Goal: Task Accomplishment & Management: Manage account settings

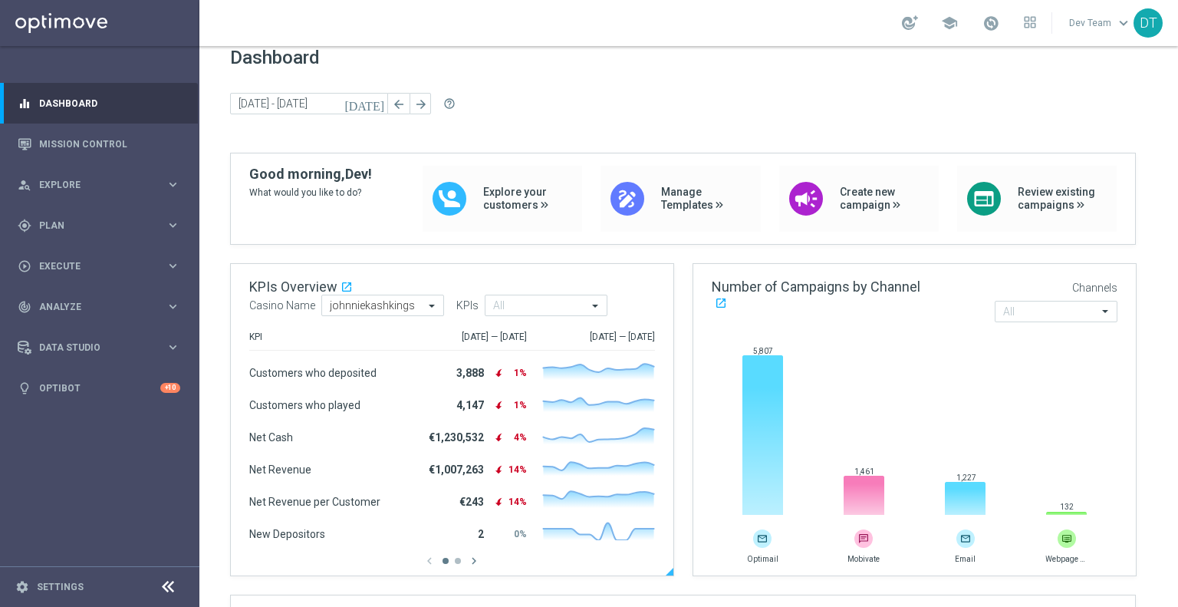
scroll to position [17, 0]
click at [1047, 306] on input "text" at bounding box center [1050, 312] width 94 height 13
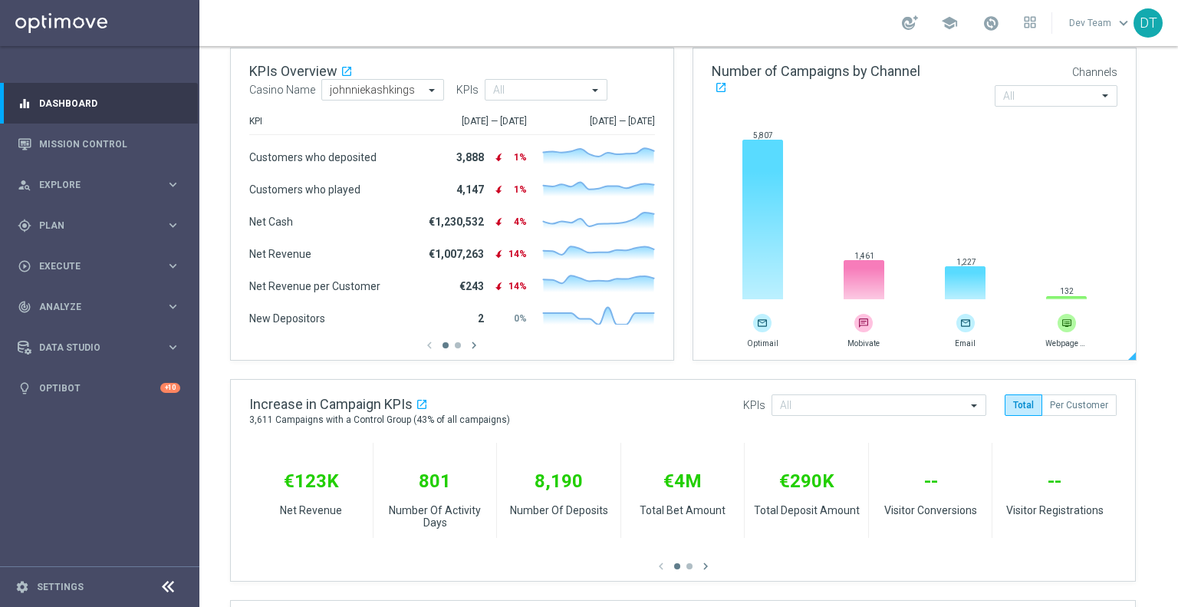
scroll to position [239, 0]
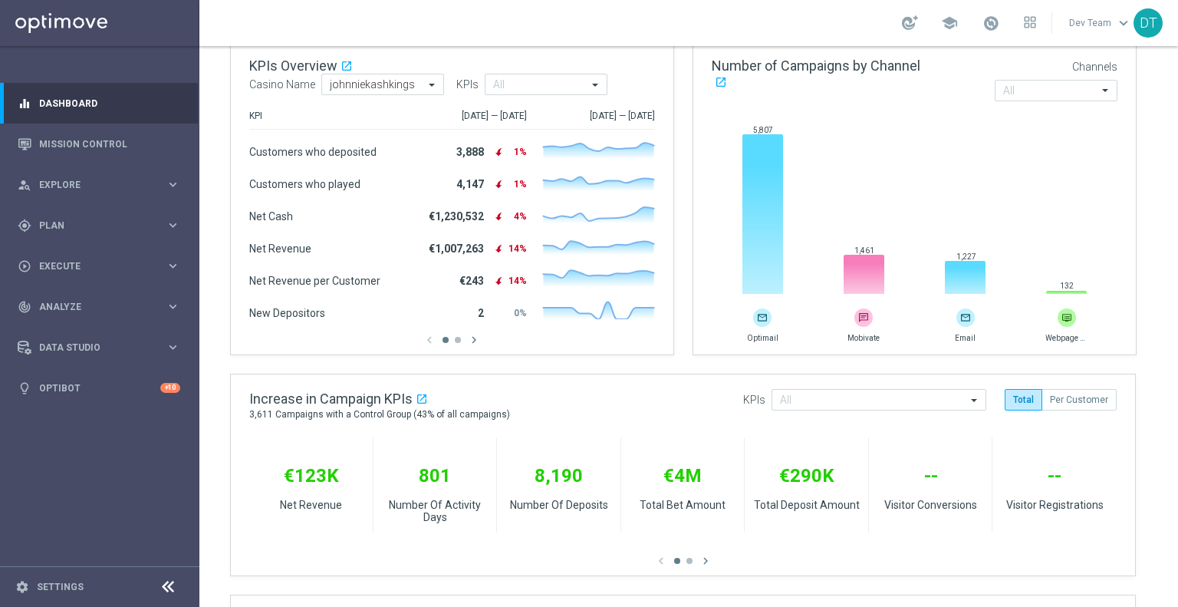
click at [169, 585] on icon at bounding box center [168, 587] width 18 height 18
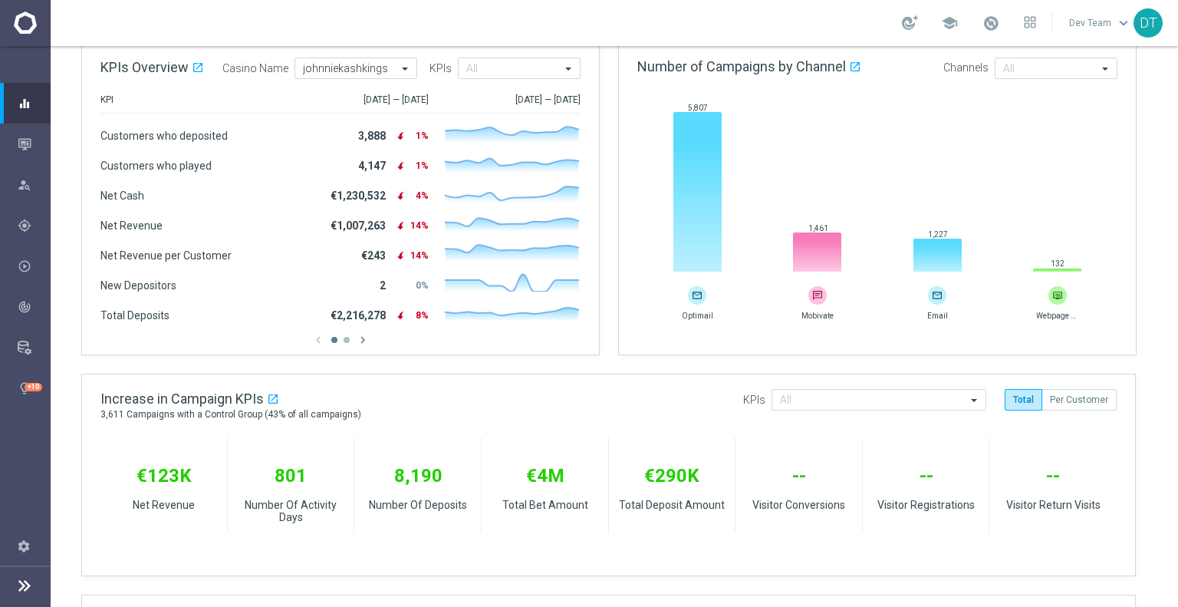
click at [26, 581] on icon at bounding box center [24, 585] width 18 height 18
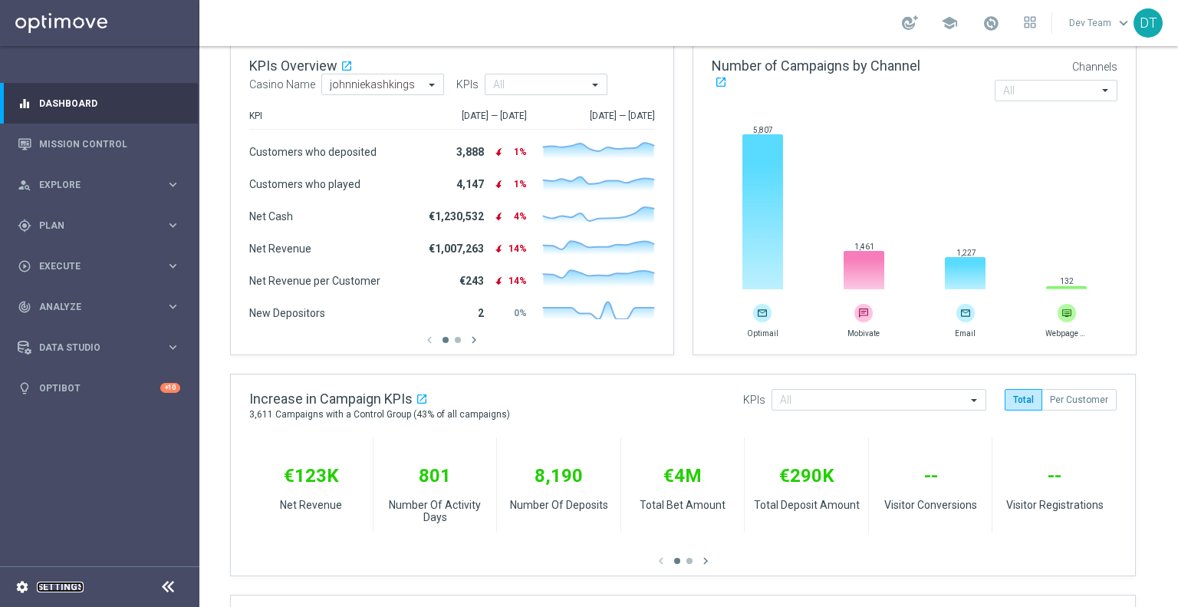
click at [63, 589] on link "Settings" at bounding box center [60, 586] width 47 height 9
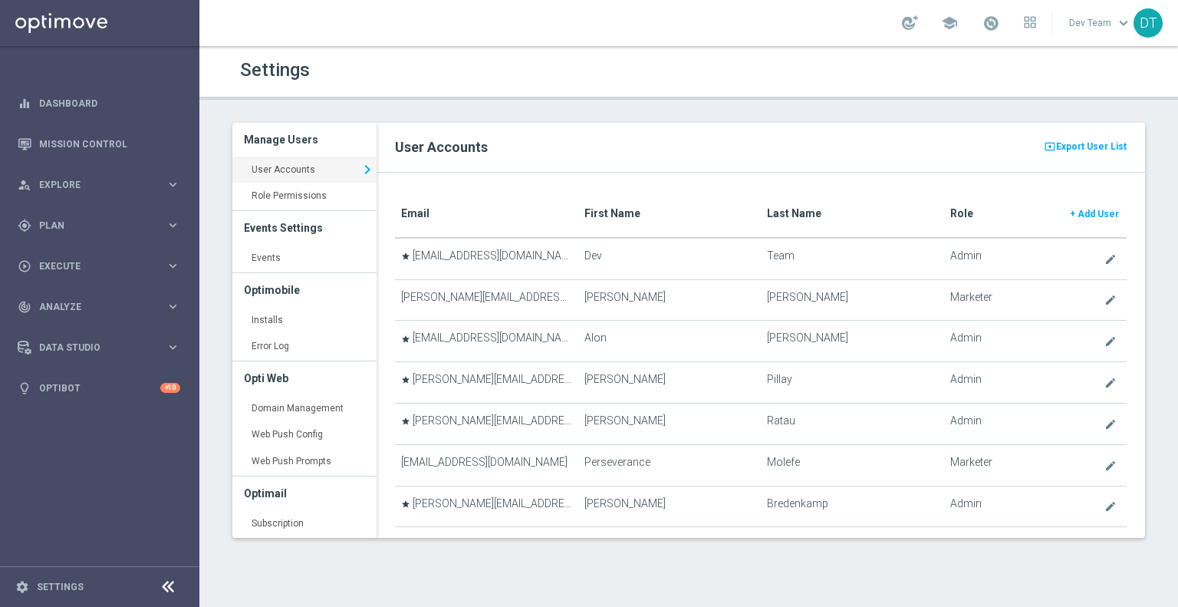
click at [248, 567] on div "Settings Manage Users User Accounts keyboard_arrow_right Role Permissions keybo…" at bounding box center [688, 326] width 979 height 561
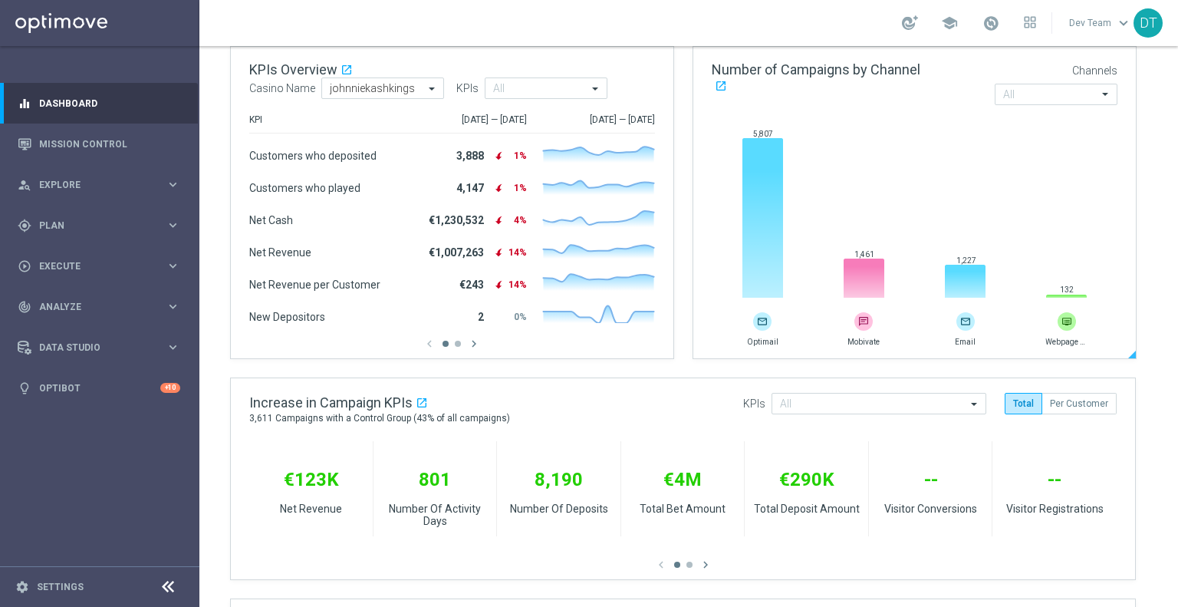
scroll to position [236, 0]
click at [51, 588] on link "Settings" at bounding box center [60, 586] width 47 height 9
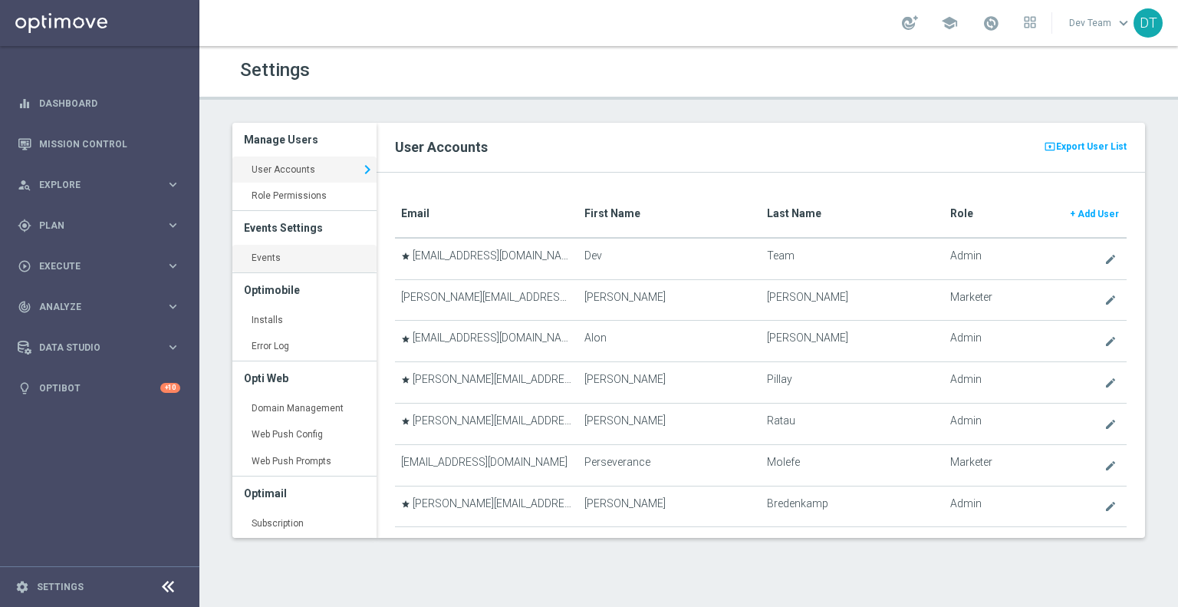
click at [259, 259] on link "Events keyboard_arrow_right" at bounding box center [304, 259] width 144 height 28
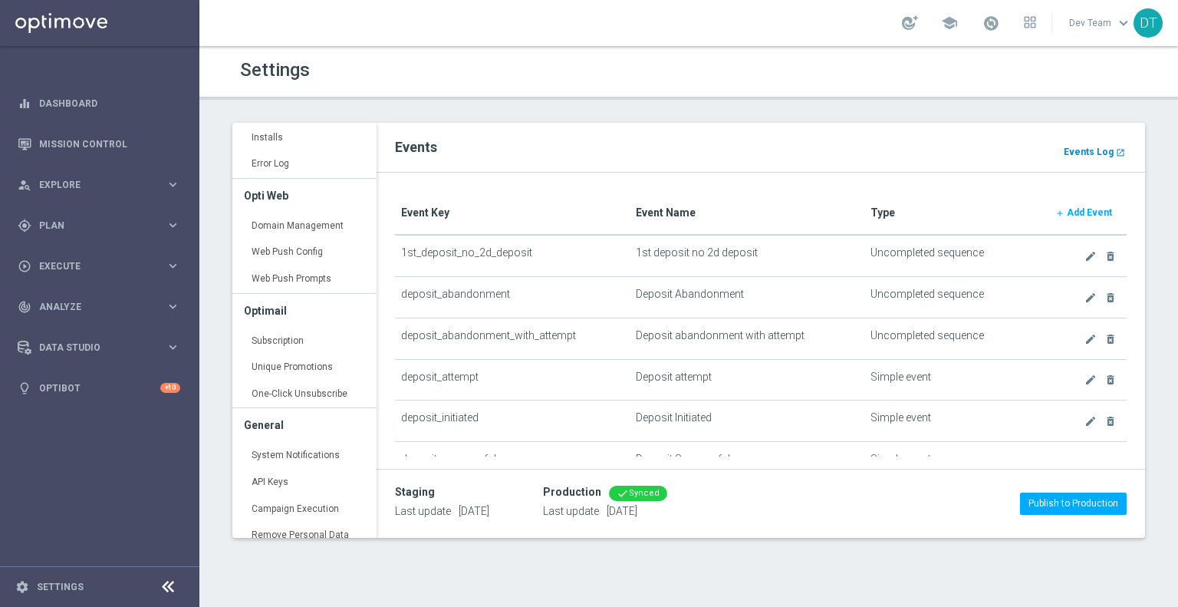
click at [1084, 147] on b "Events Log" at bounding box center [1089, 152] width 50 height 11
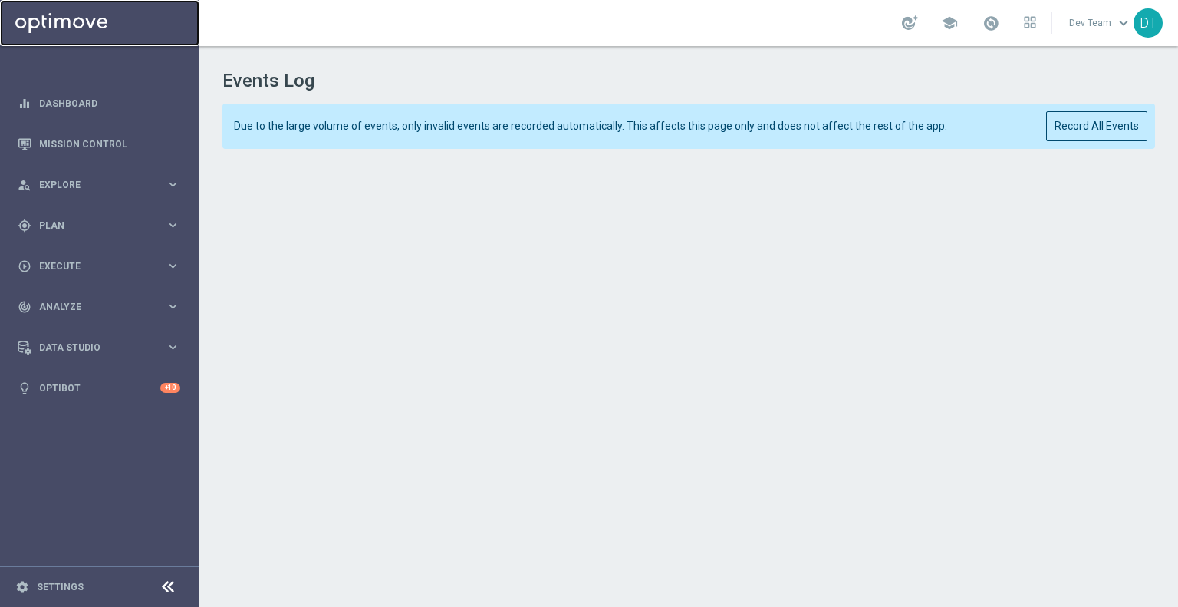
click at [81, 24] on link at bounding box center [99, 23] width 199 height 46
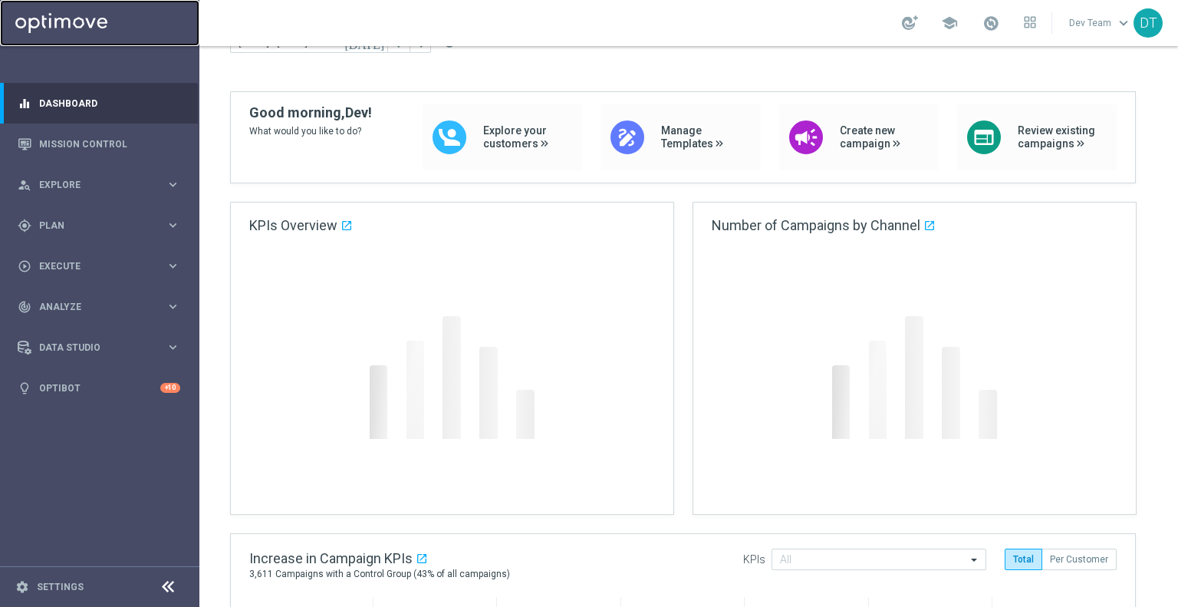
scroll to position [80, 0]
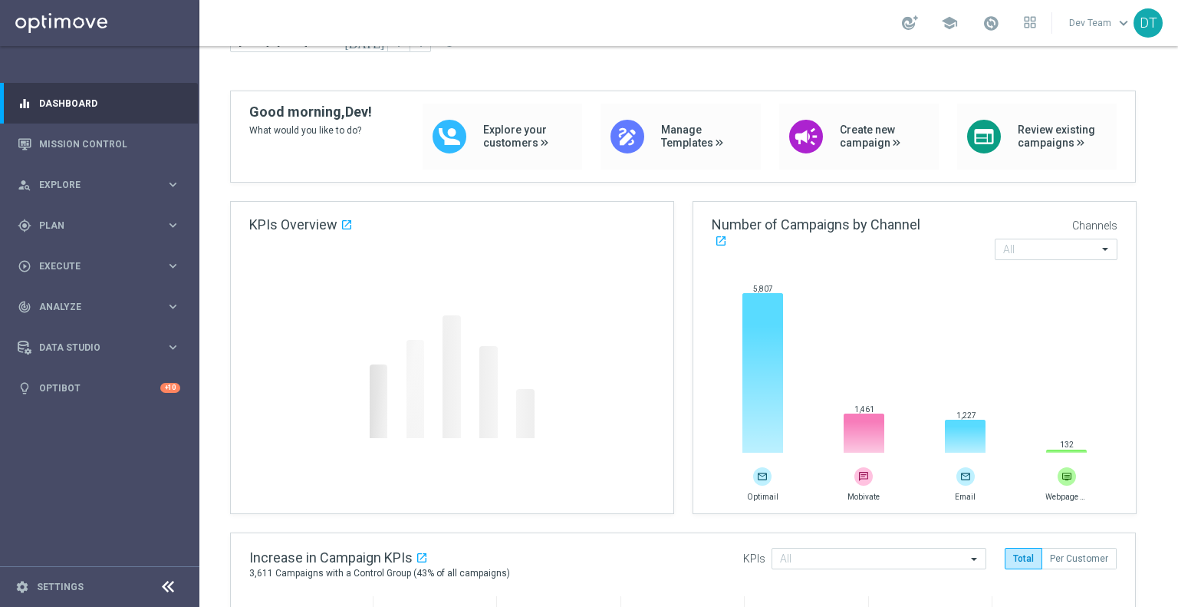
click at [39, 603] on footer "settings Settings" at bounding box center [99, 586] width 199 height 41
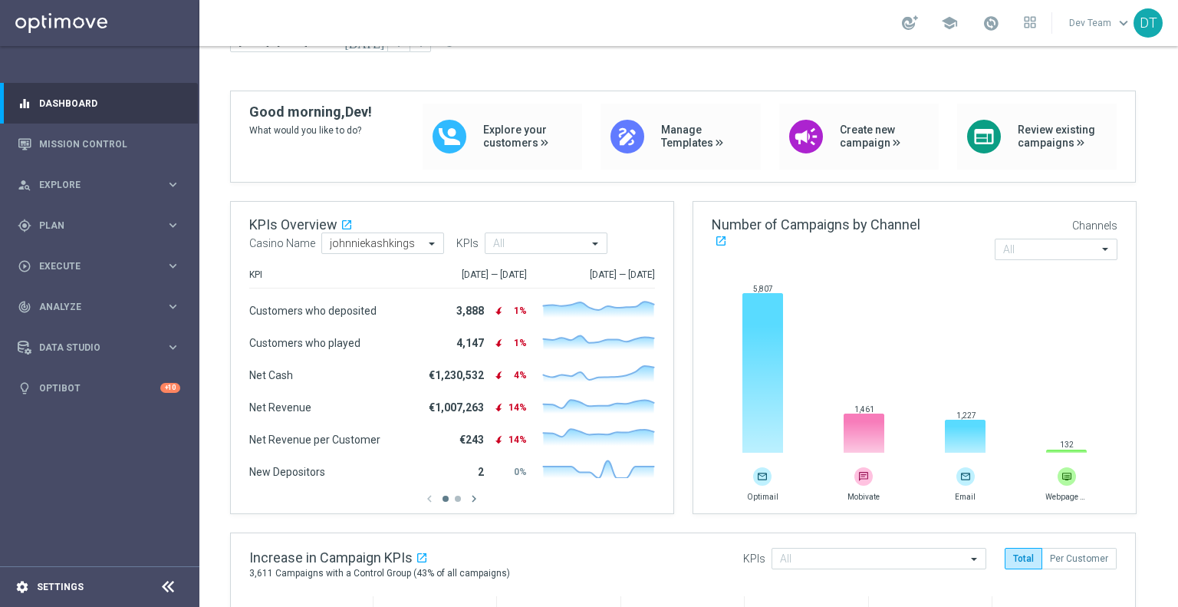
click at [56, 580] on div "settings Settings" at bounding box center [76, 587] width 153 height 14
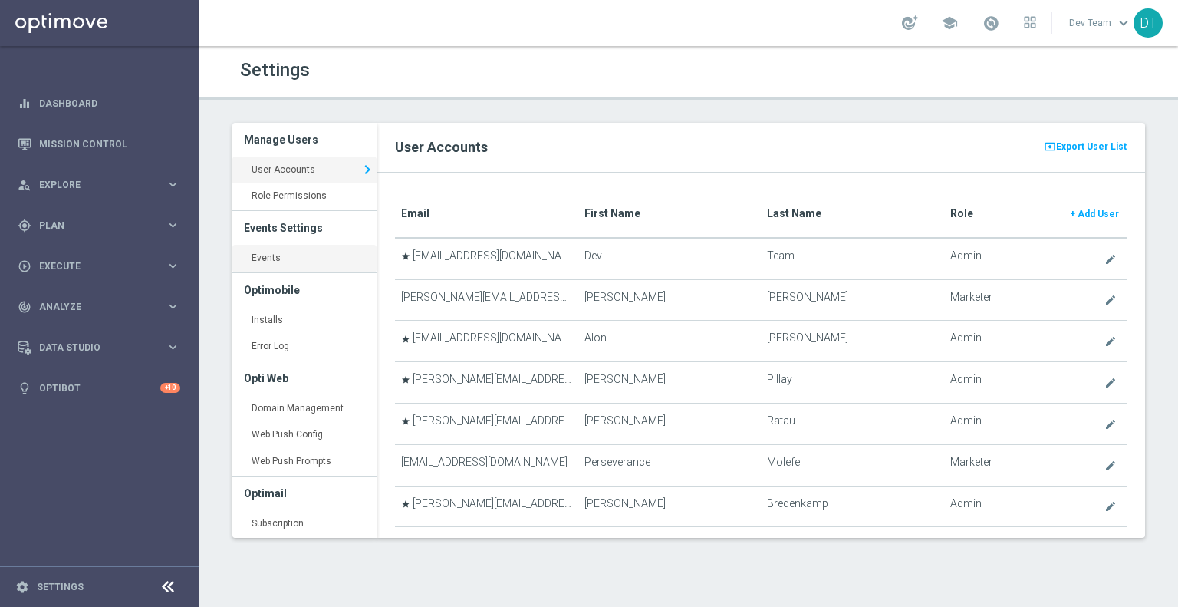
click at [267, 262] on link "Events keyboard_arrow_right" at bounding box center [304, 259] width 144 height 28
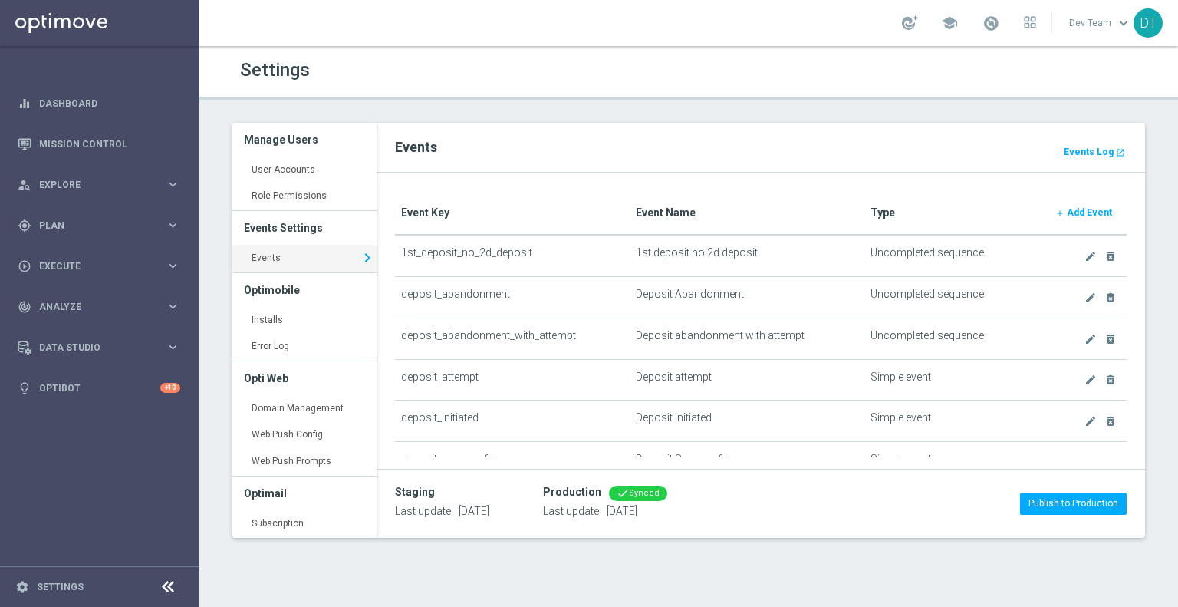
click at [1072, 211] on b "Add Event" at bounding box center [1089, 212] width 45 height 11
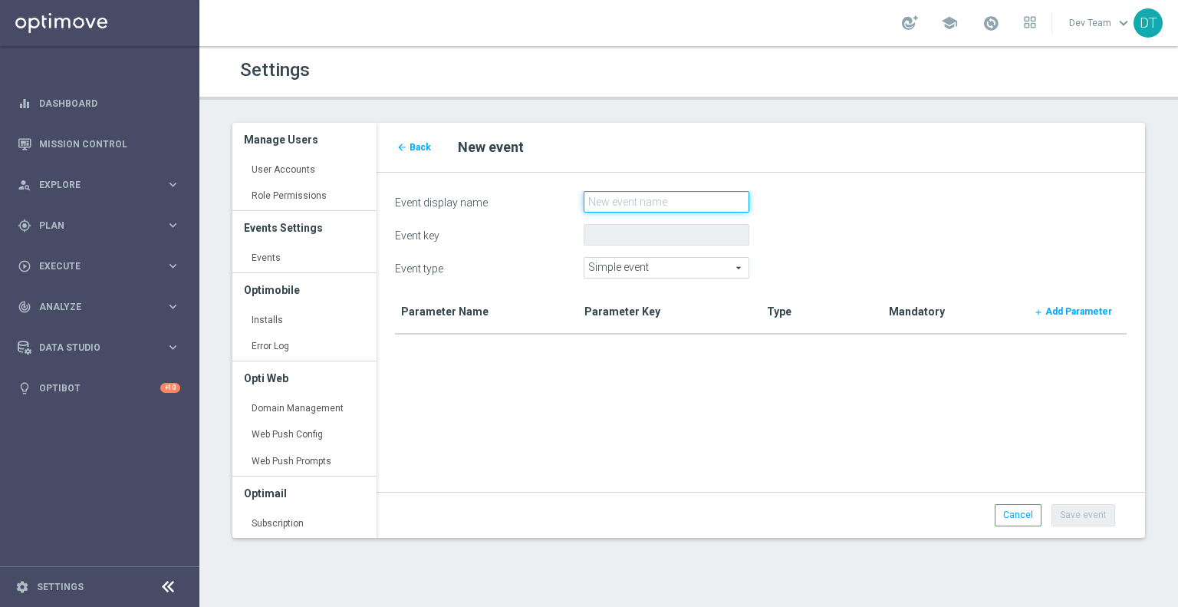
click at [619, 199] on input "Event display name" at bounding box center [667, 201] width 166 height 21
click at [406, 144] on icon "arrow_back" at bounding box center [402, 147] width 11 height 11
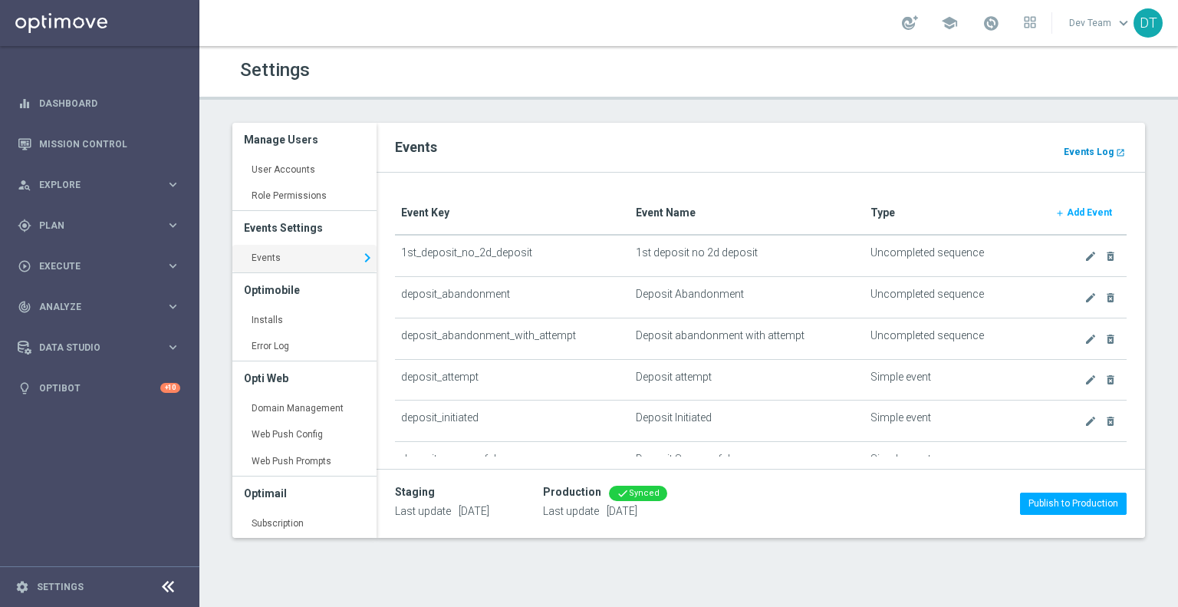
click at [1092, 157] on link "Events Log launch" at bounding box center [1094, 151] width 64 height 17
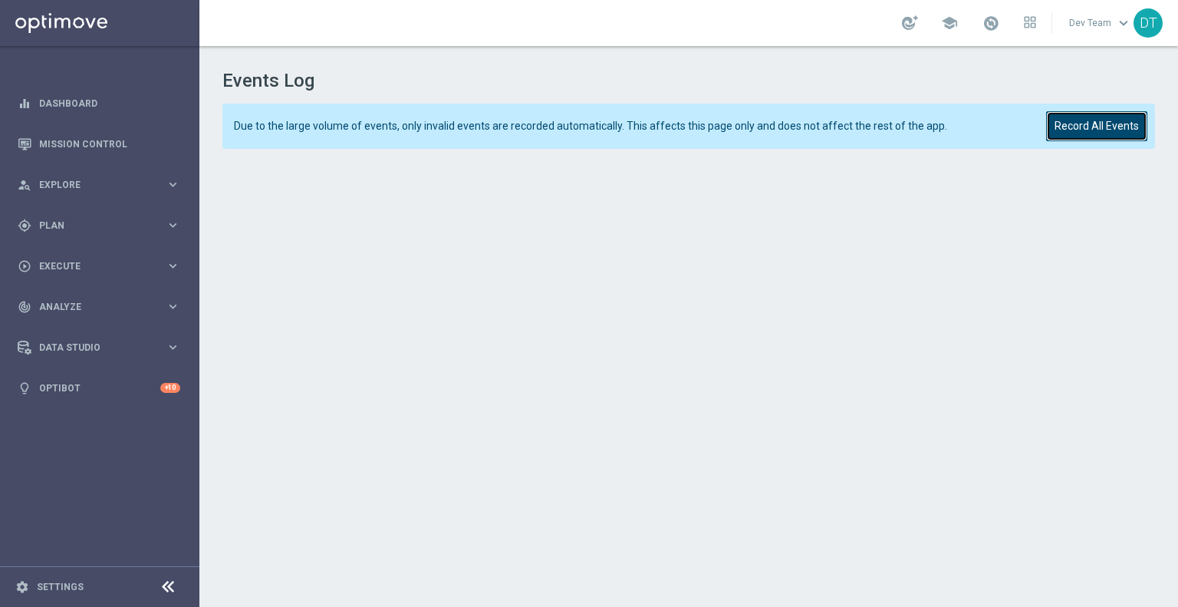
click at [1089, 135] on button "Record All Events" at bounding box center [1096, 126] width 101 height 30
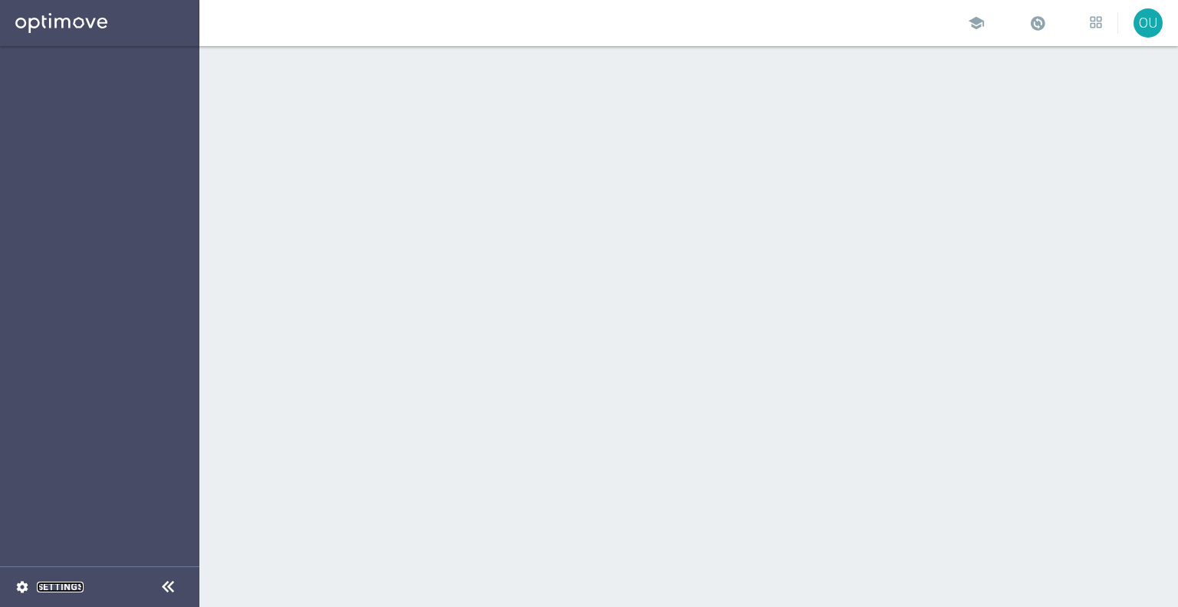
click at [54, 589] on link "Settings" at bounding box center [60, 586] width 47 height 9
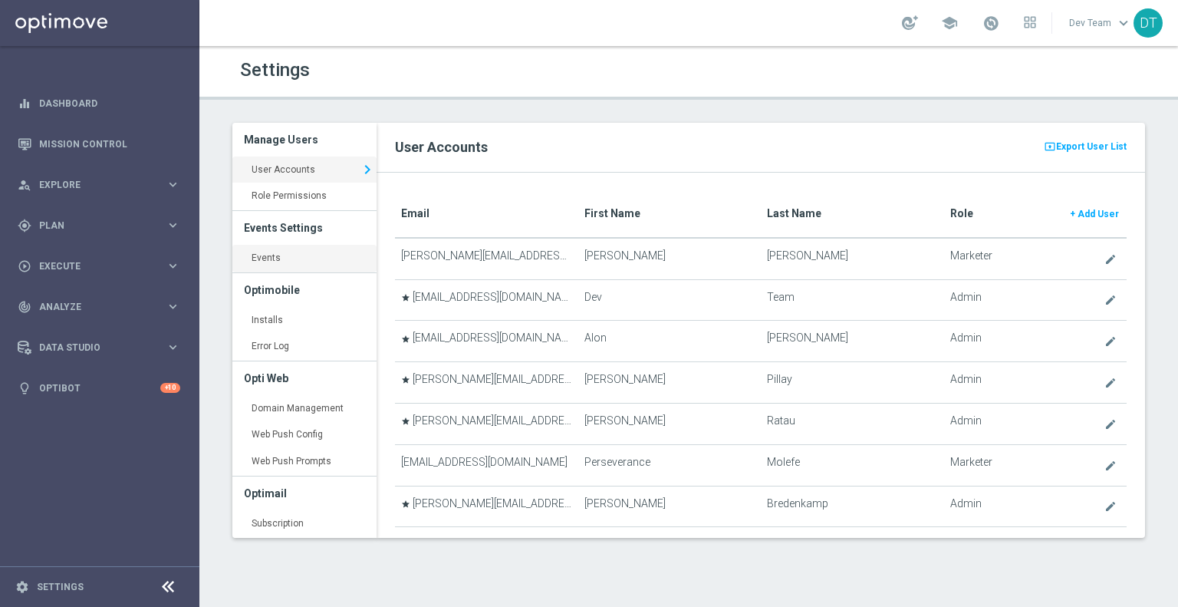
click at [260, 257] on link "Events keyboard_arrow_right" at bounding box center [304, 259] width 144 height 28
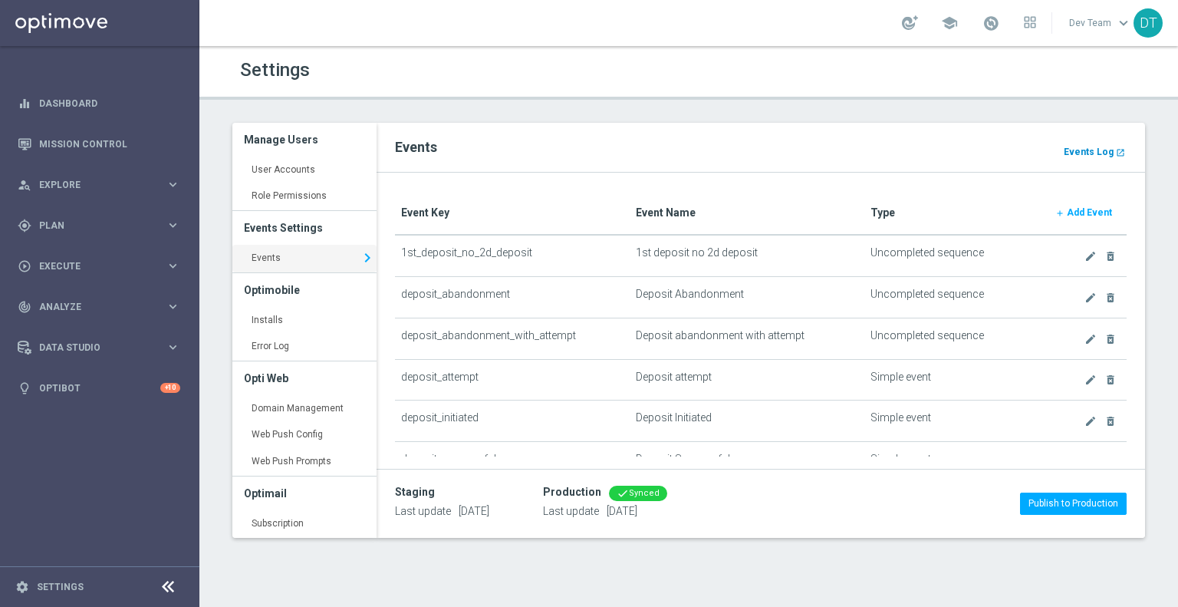
click at [1089, 153] on b "Events Log" at bounding box center [1089, 152] width 50 height 11
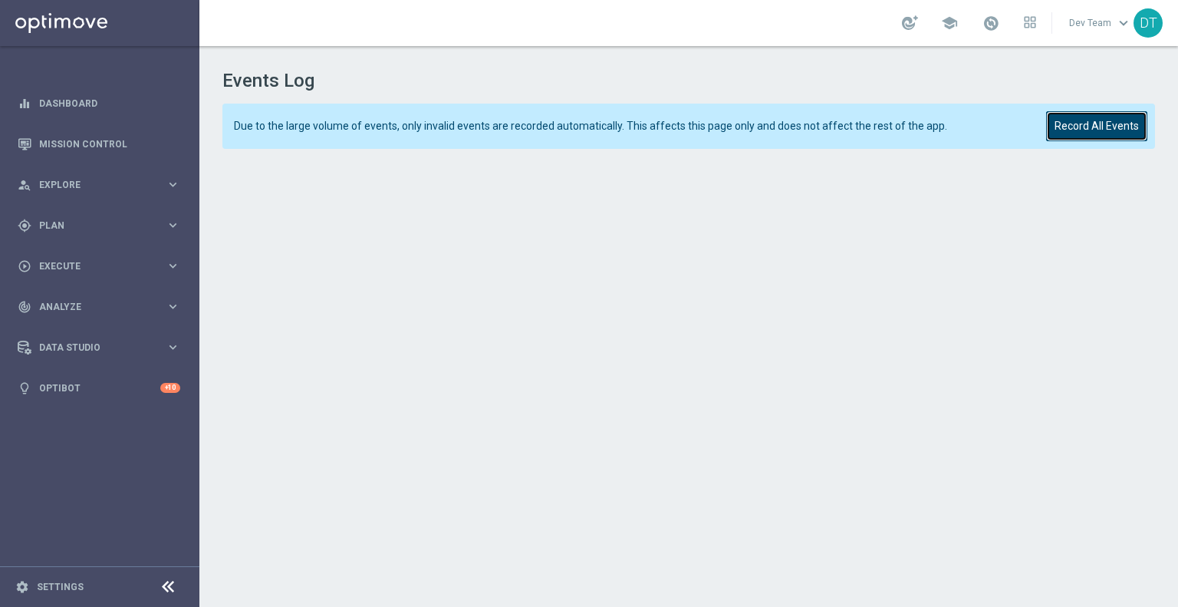
click at [1099, 129] on button "Record All Events" at bounding box center [1096, 126] width 101 height 30
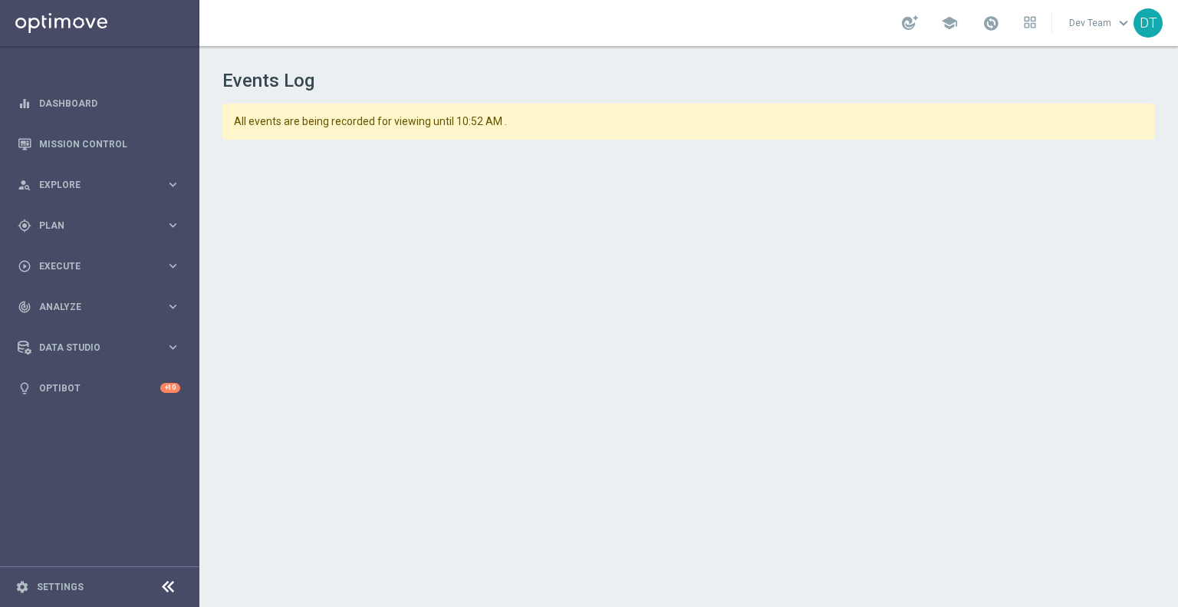
click at [540, 79] on h1 "Events Log" at bounding box center [688, 81] width 932 height 22
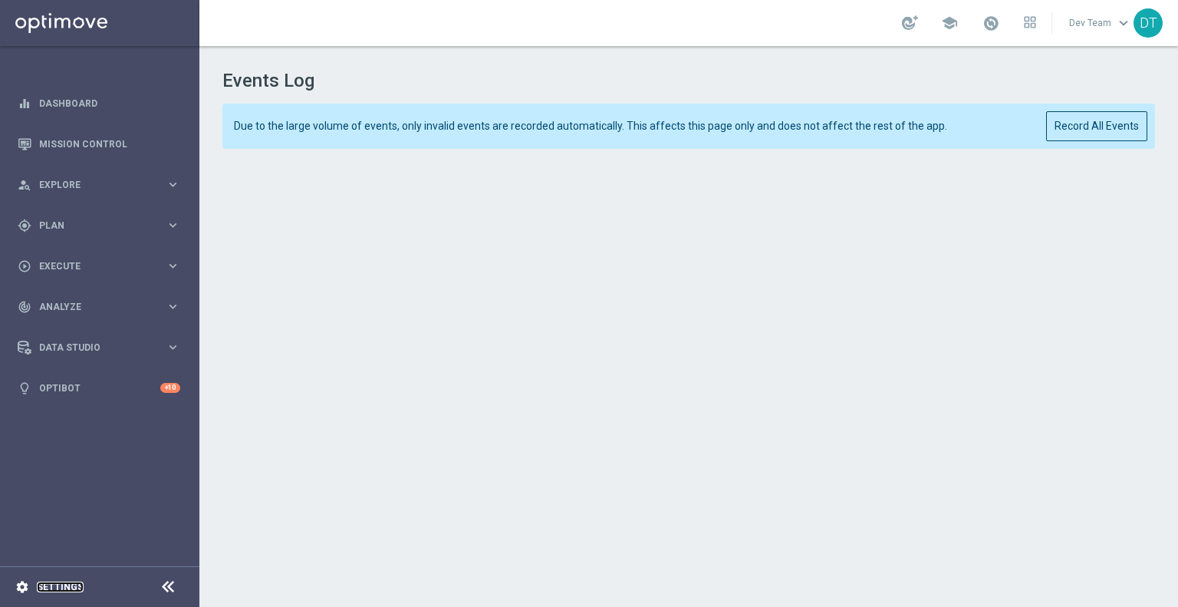
click at [51, 582] on link "Settings" at bounding box center [60, 586] width 47 height 9
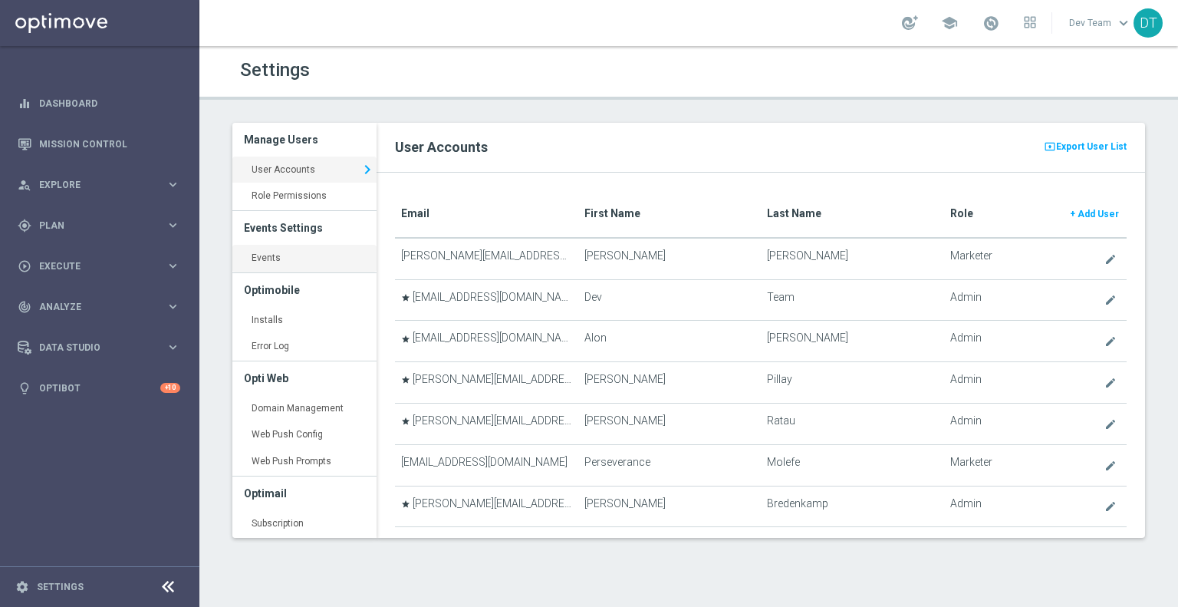
click at [271, 252] on link "Events keyboard_arrow_right" at bounding box center [304, 259] width 144 height 28
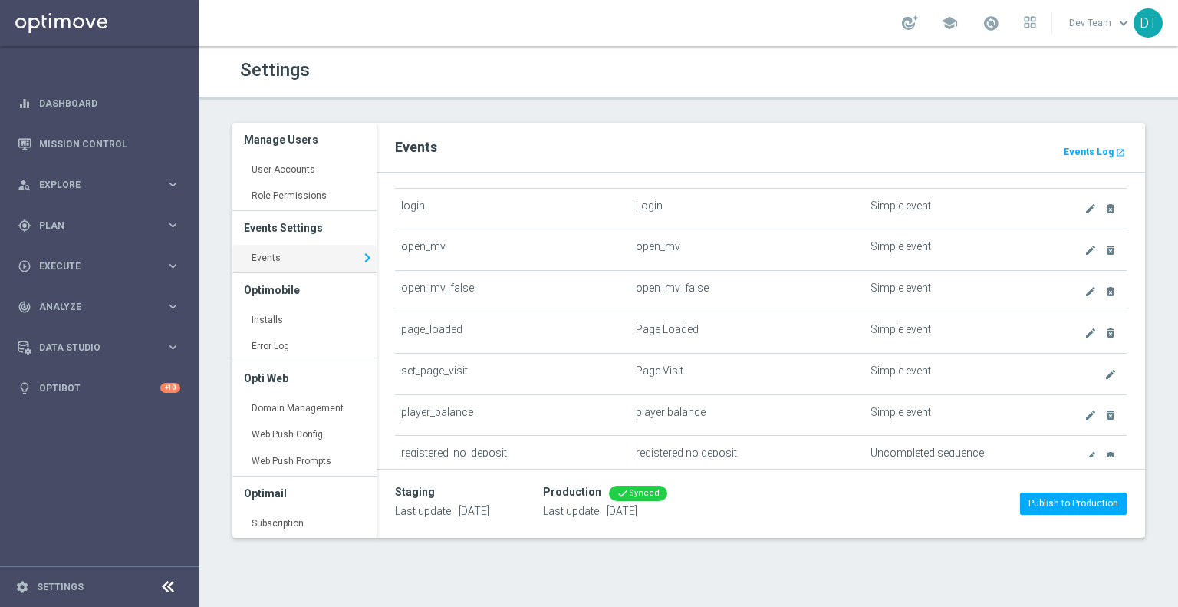
scroll to position [381, 0]
click at [1085, 243] on icon "create" at bounding box center [1091, 247] width 12 height 12
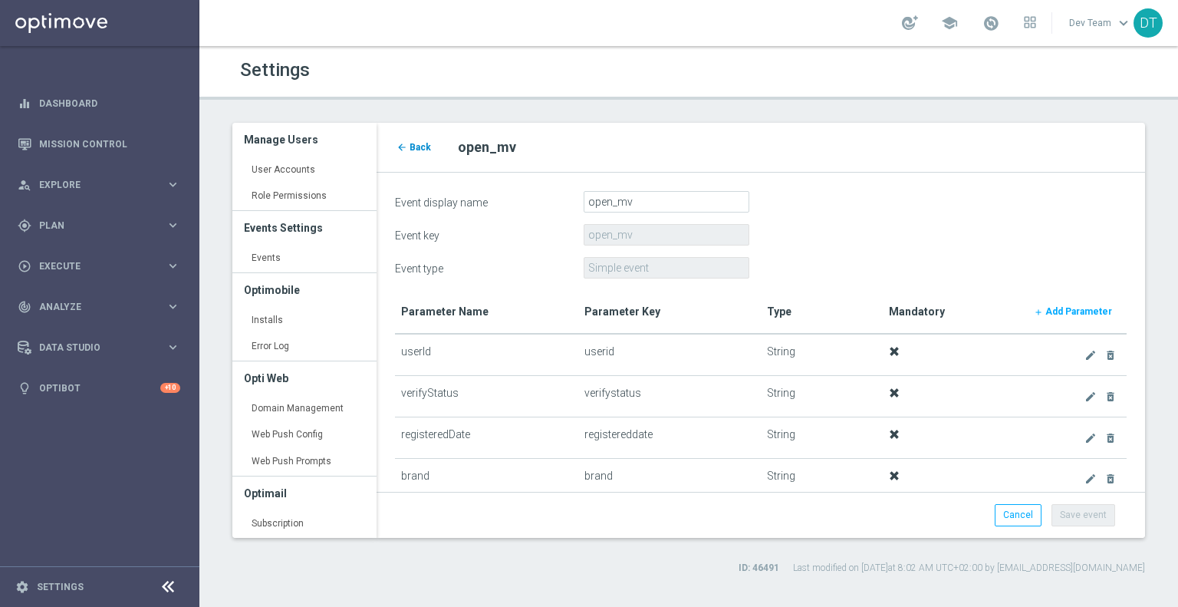
click at [400, 143] on icon "arrow_back" at bounding box center [402, 147] width 11 height 11
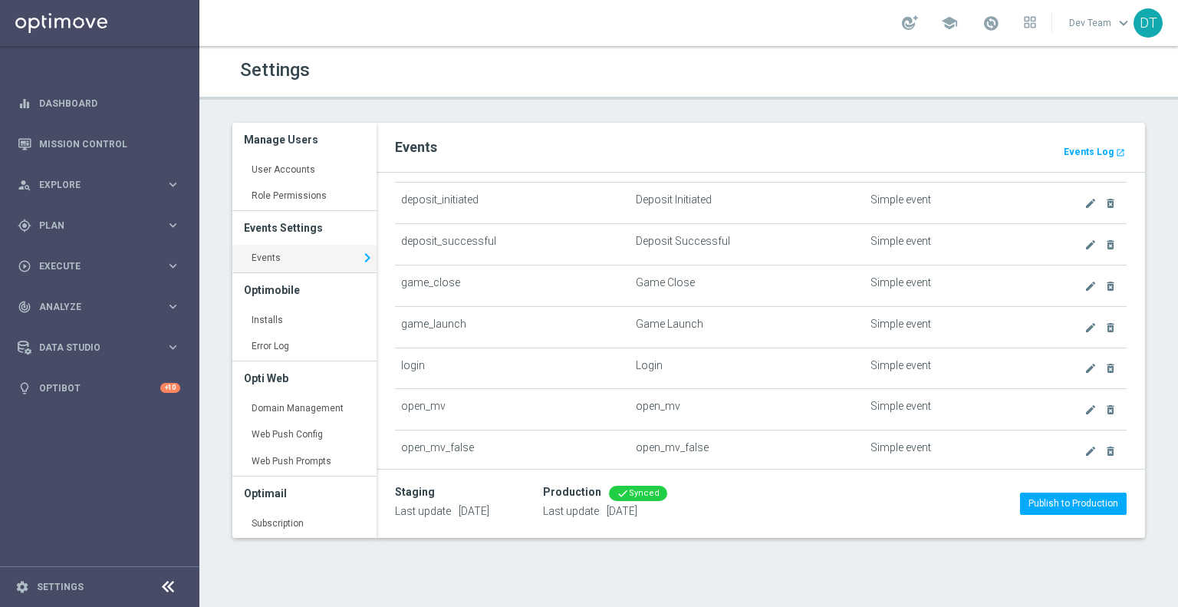
scroll to position [218, 0]
click at [1085, 362] on icon "create" at bounding box center [1091, 368] width 12 height 12
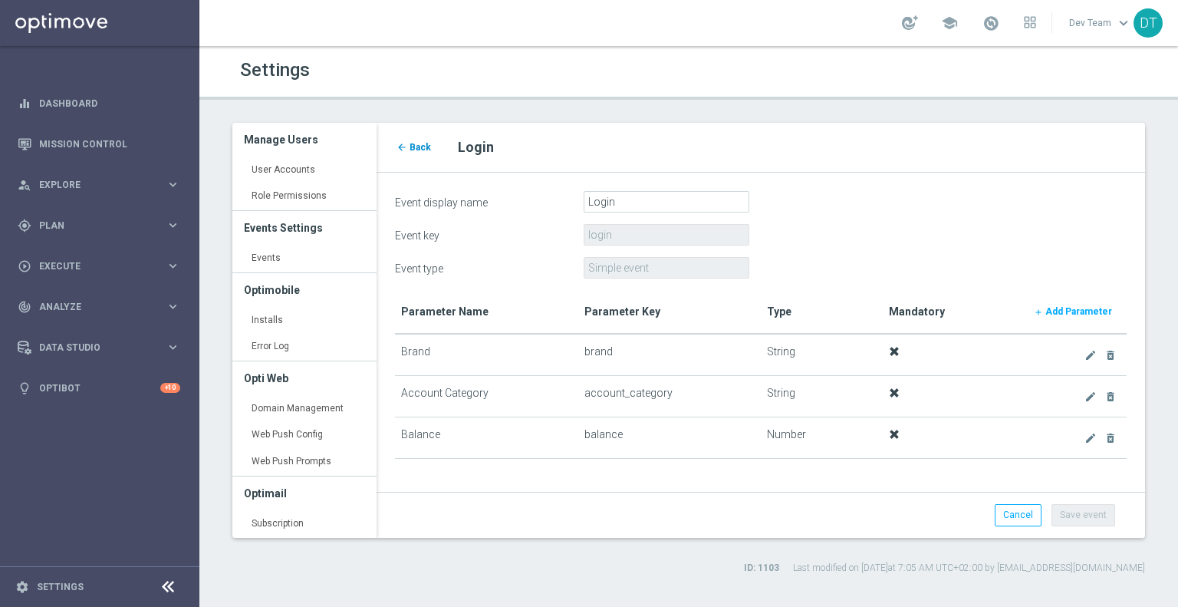
click at [403, 150] on icon "arrow_back" at bounding box center [402, 147] width 11 height 11
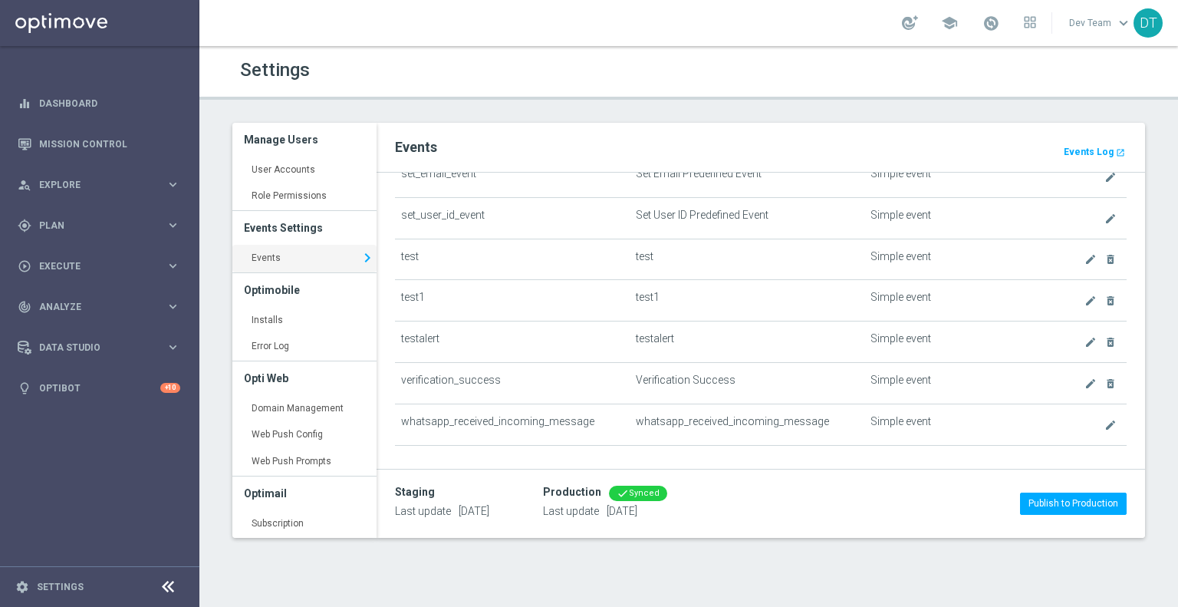
scroll to position [741, 0]
